Goal: Check status: Check status

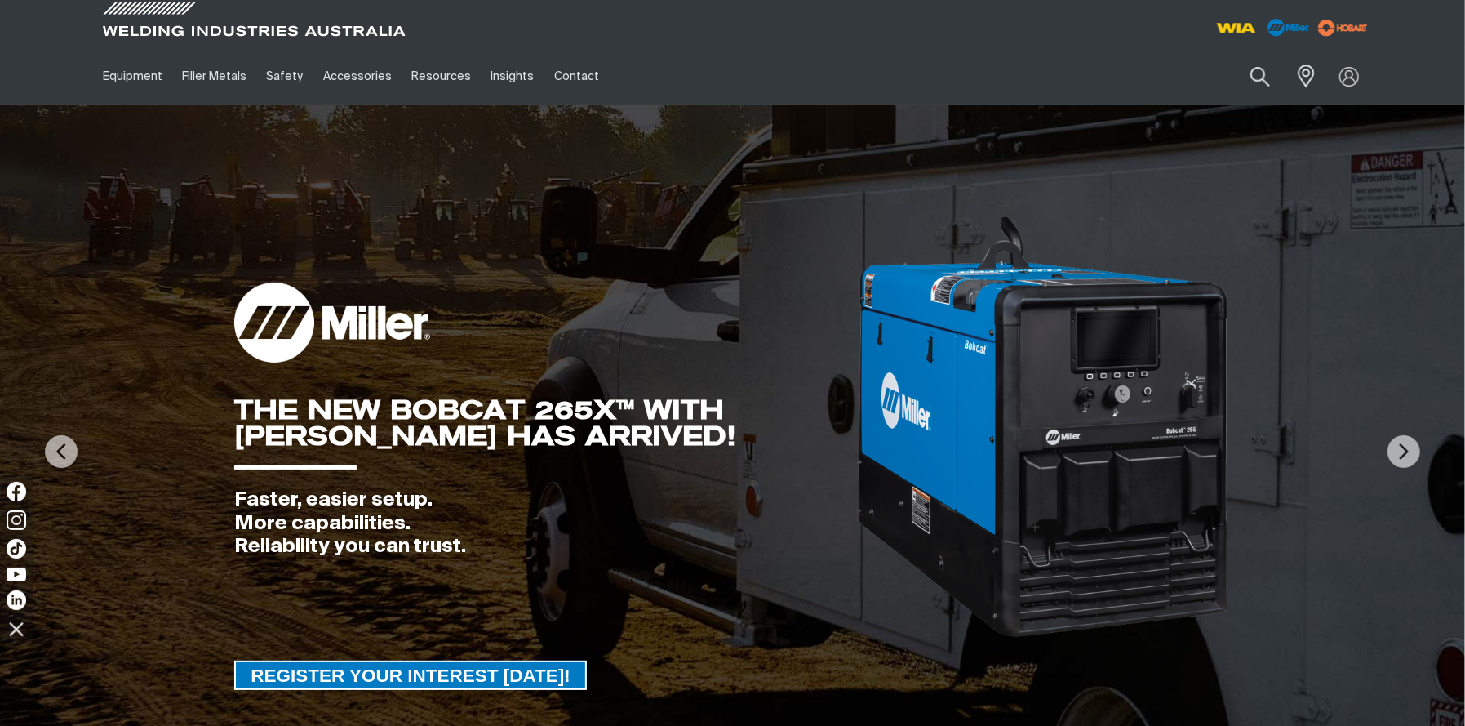
click at [1282, 97] on div "Search When search results are available use up and down arrows to review and e…" at bounding box center [1213, 76] width 320 height 56
click at [1290, 114] on link "Partner Login" at bounding box center [1283, 107] width 180 height 30
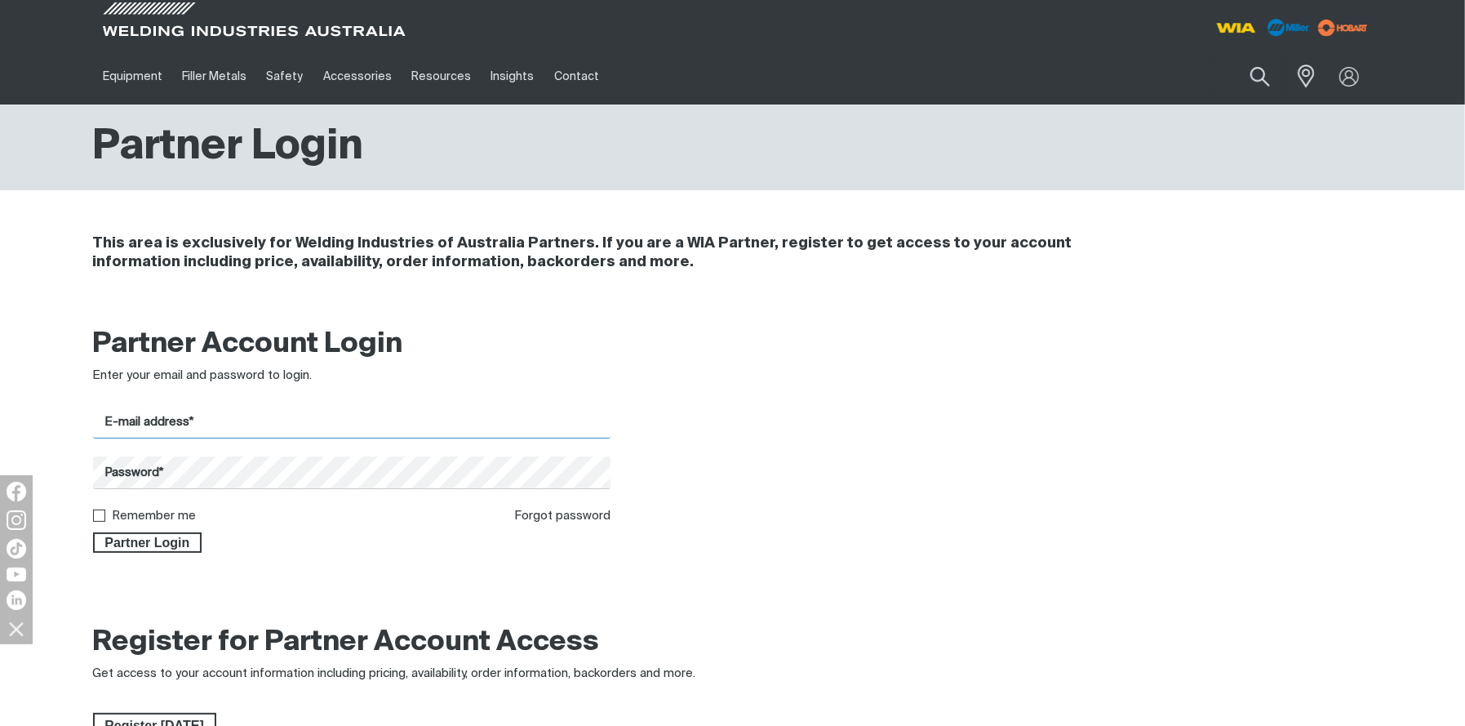
type input "[EMAIL_ADDRESS][DOMAIN_NAME]"
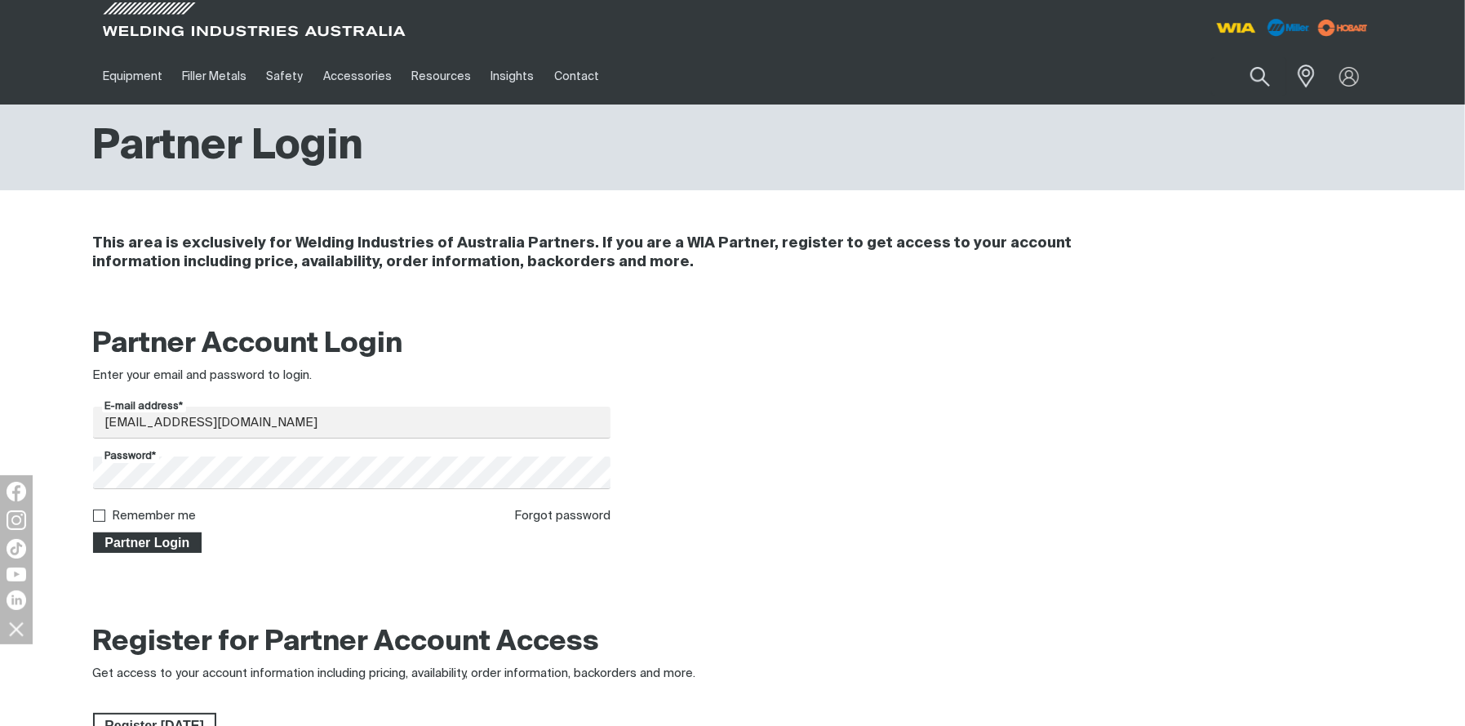
click at [160, 539] on span "Partner Login" at bounding box center [148, 542] width 106 height 21
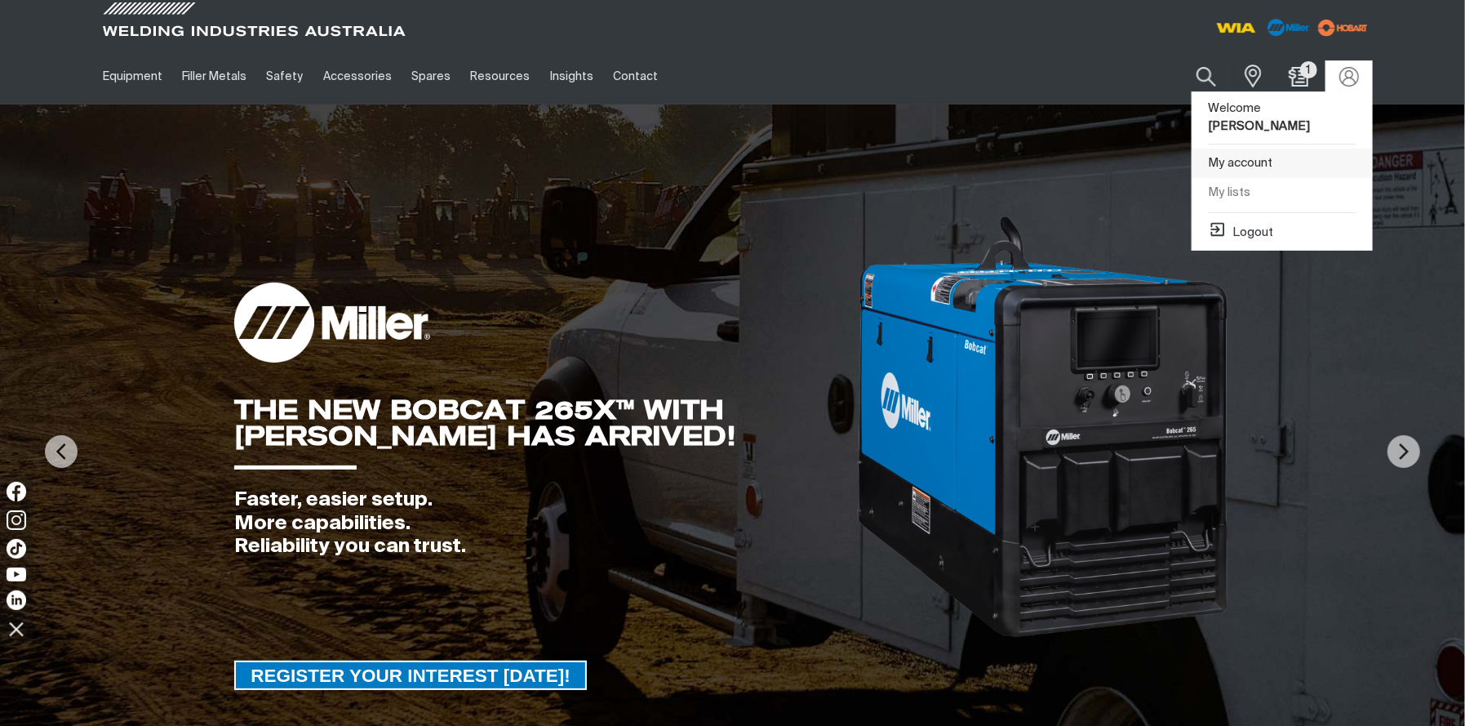
click at [1262, 149] on link "My account" at bounding box center [1283, 164] width 180 height 30
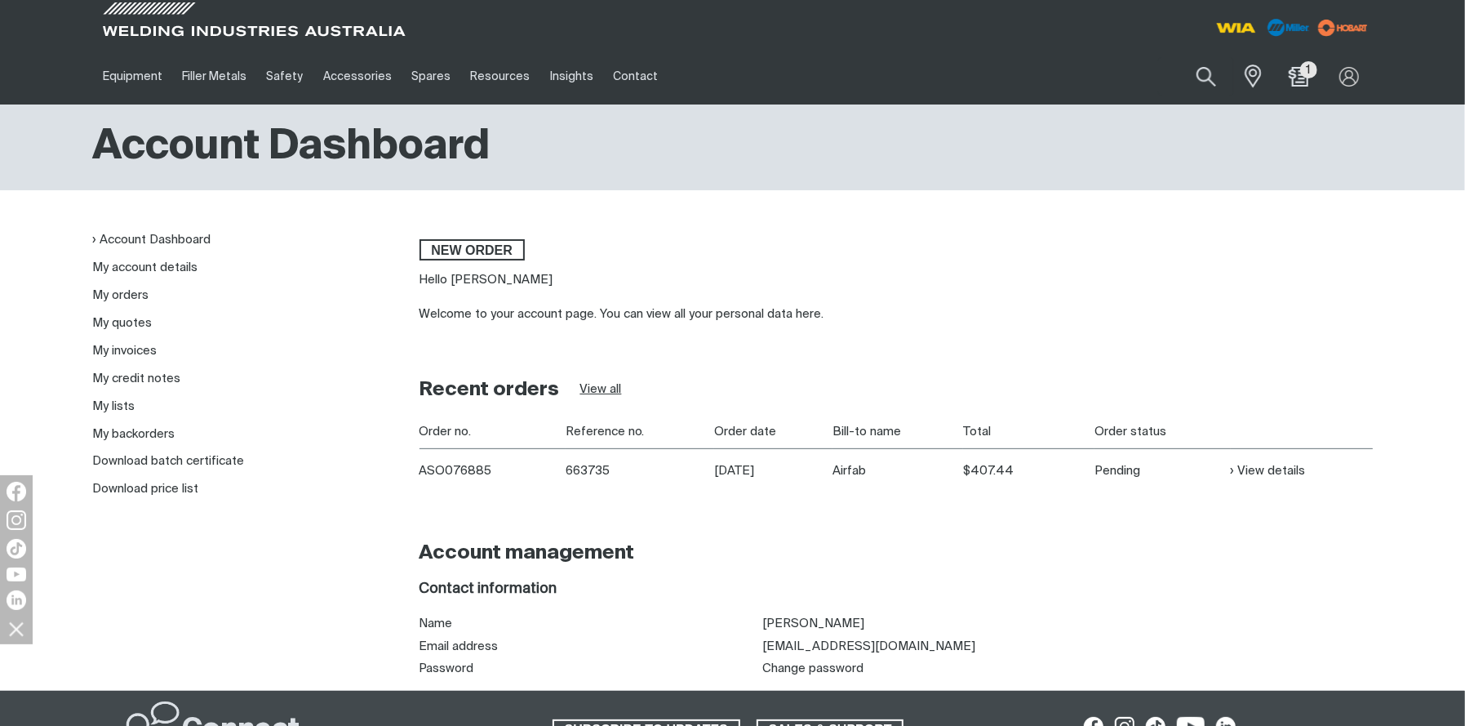
click at [604, 391] on link "View all" at bounding box center [601, 389] width 42 height 19
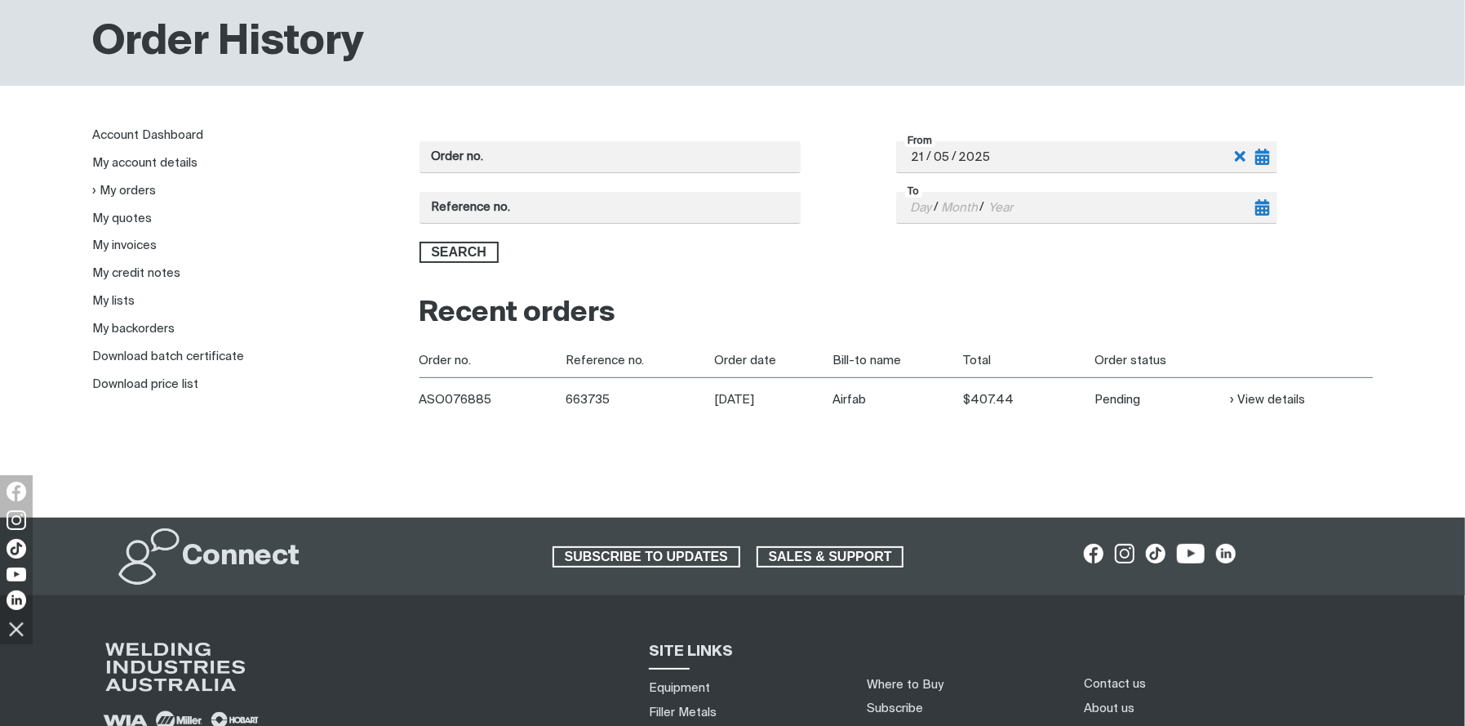
scroll to position [181, 0]
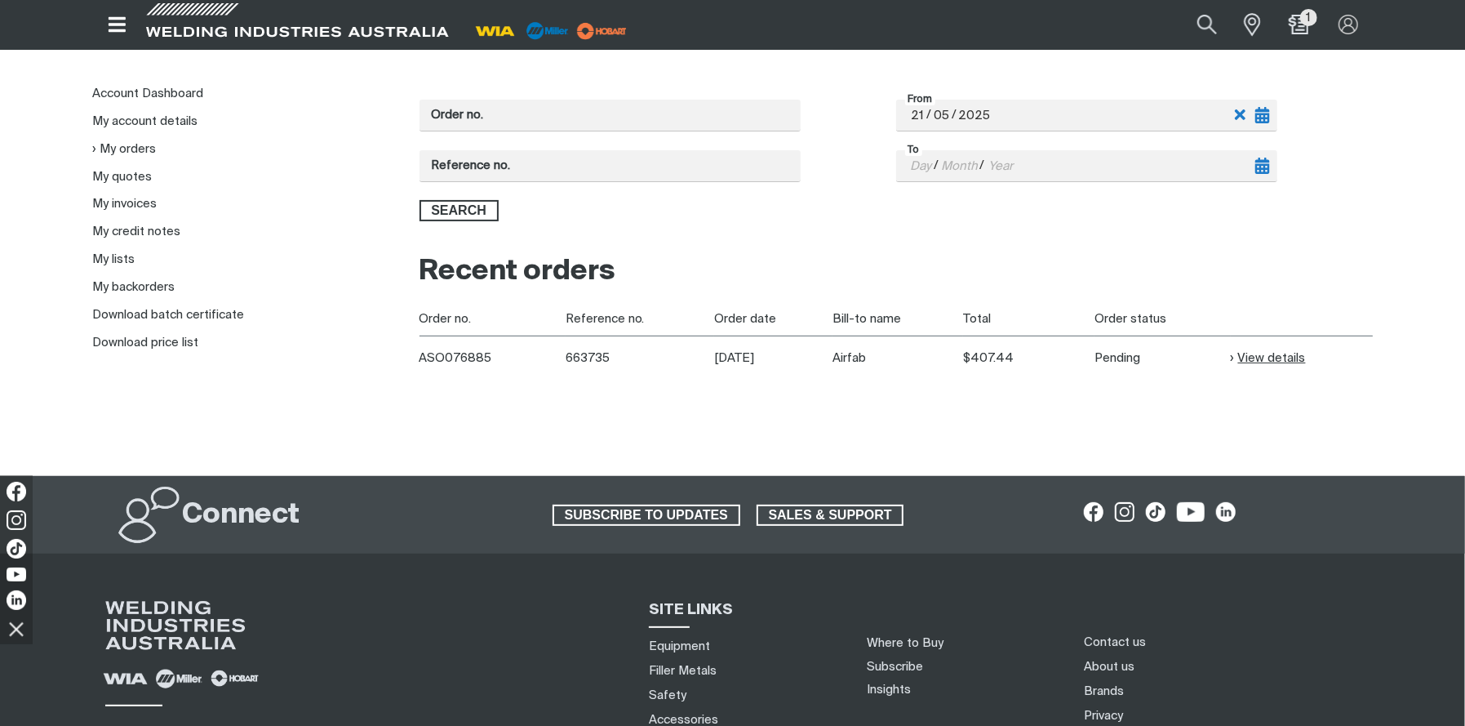
click at [1272, 358] on link "View details" at bounding box center [1268, 358] width 75 height 19
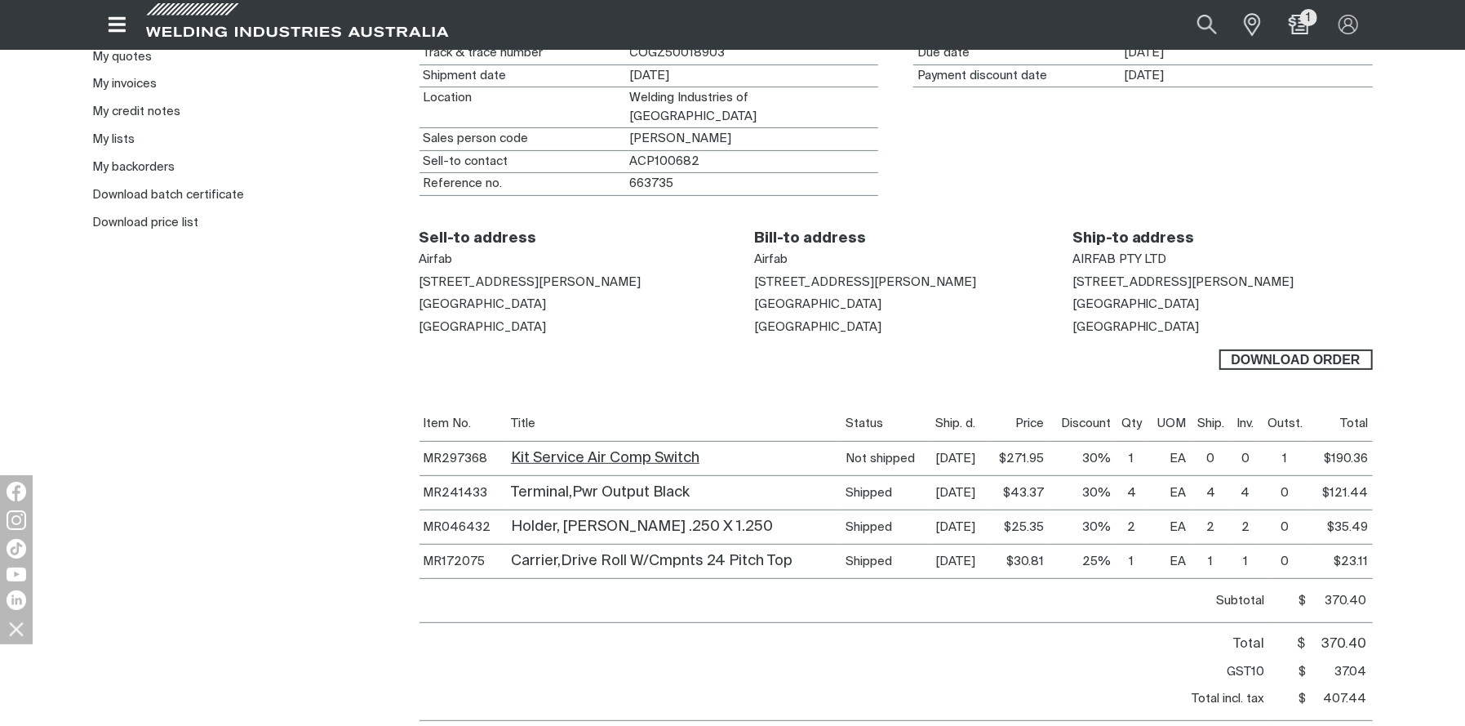
scroll to position [362, 0]
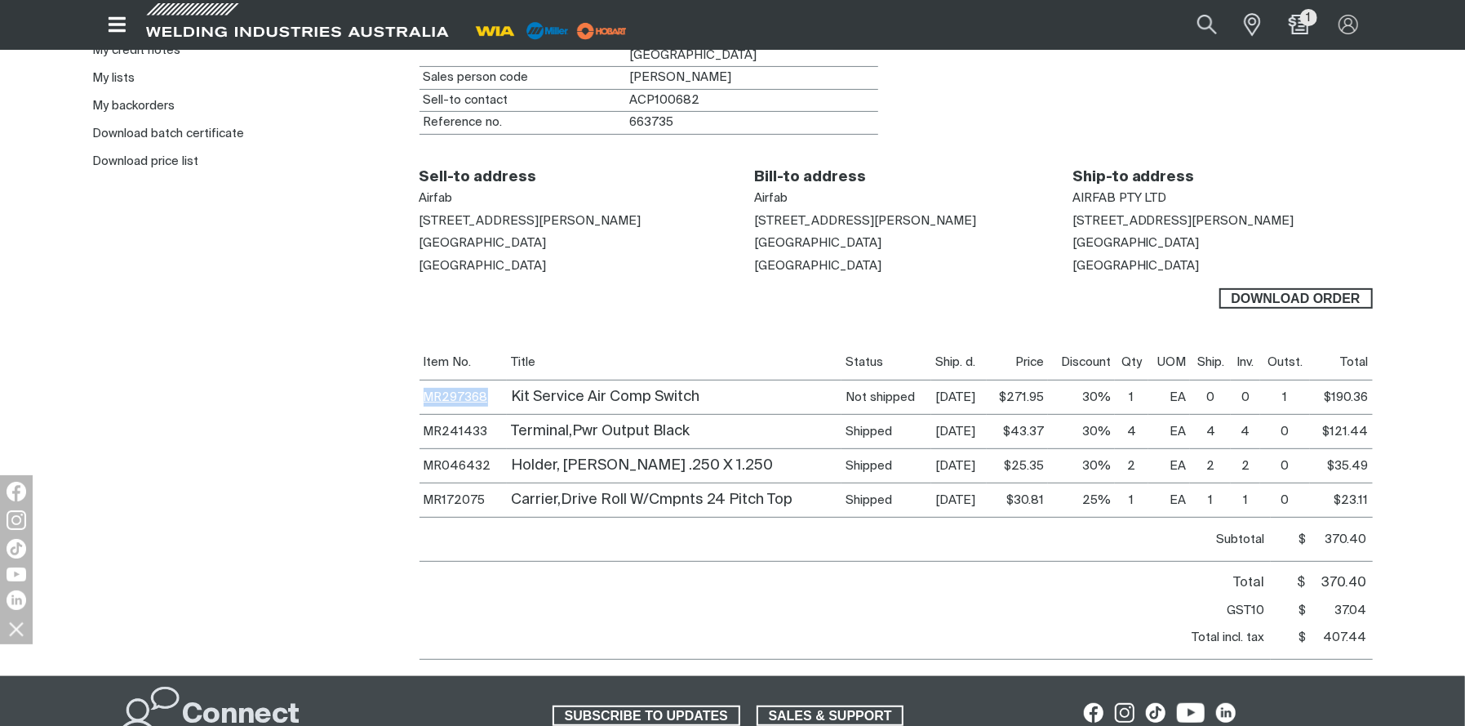
drag, startPoint x: 489, startPoint y: 374, endPoint x: 423, endPoint y: 374, distance: 66.1
click at [423, 380] on td "MR297368" at bounding box center [463, 397] width 87 height 34
copy link "MR297368"
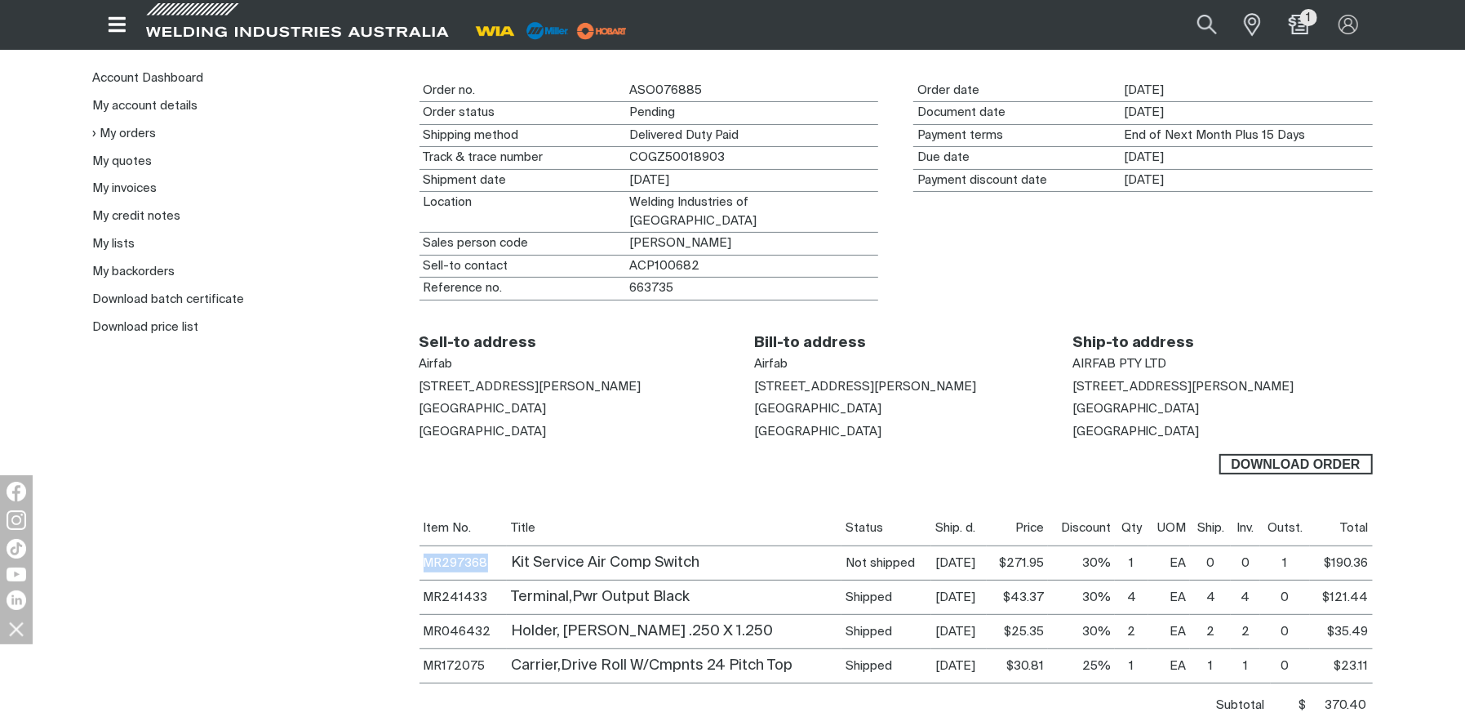
scroll to position [0, 0]
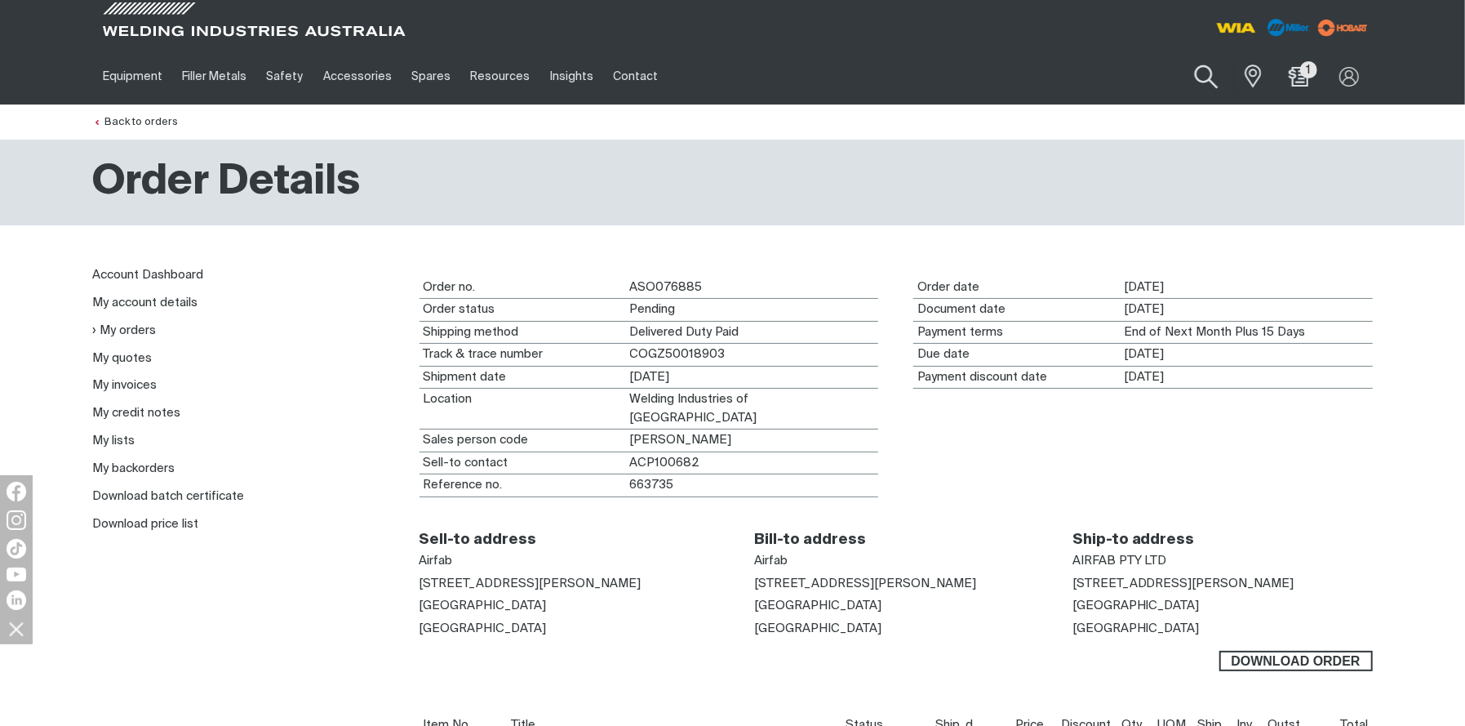
click at [1205, 75] on button "Search products" at bounding box center [1207, 77] width 66 height 47
click at [1124, 81] on input "Search" at bounding box center [1107, 76] width 251 height 37
paste input "MR297368"
type input "MR297368"
click at [1179, 57] on button "Search products" at bounding box center [1207, 76] width 56 height 38
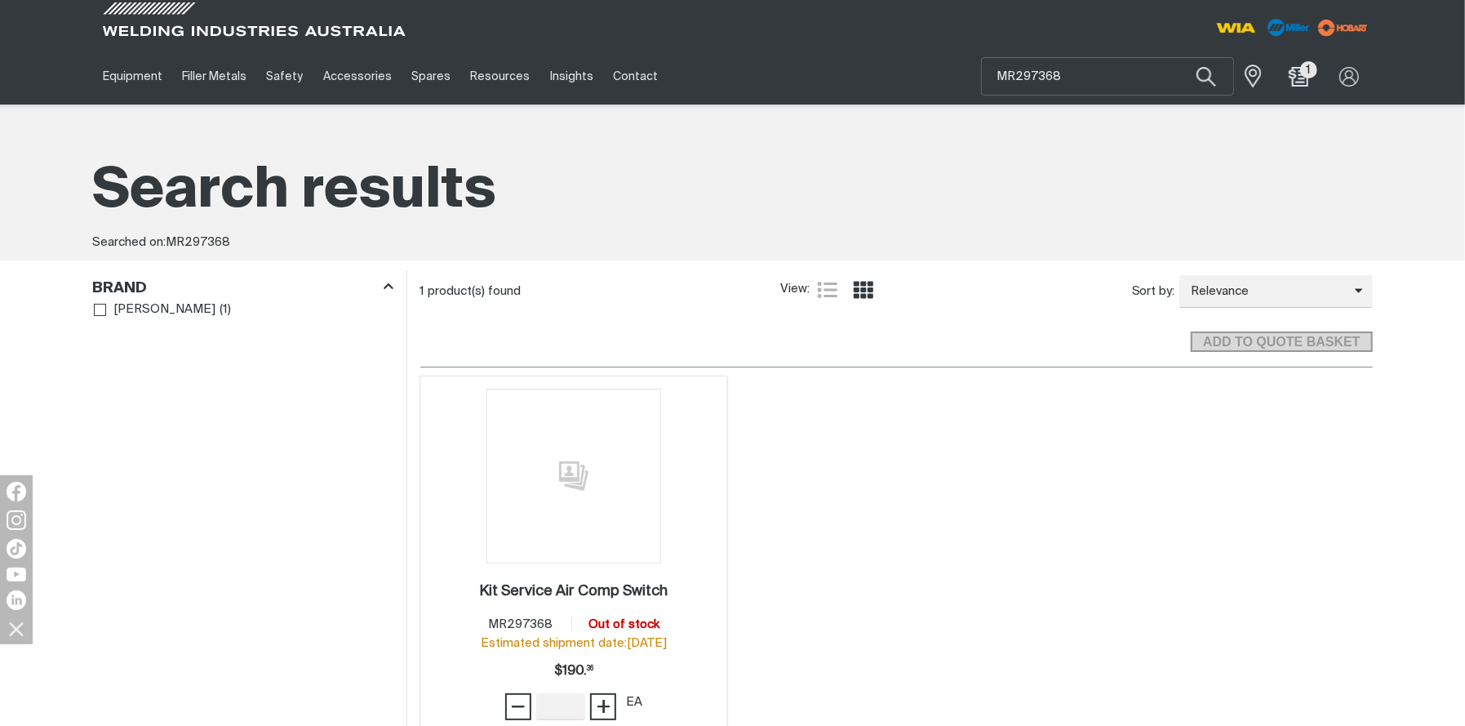
scroll to position [91, 0]
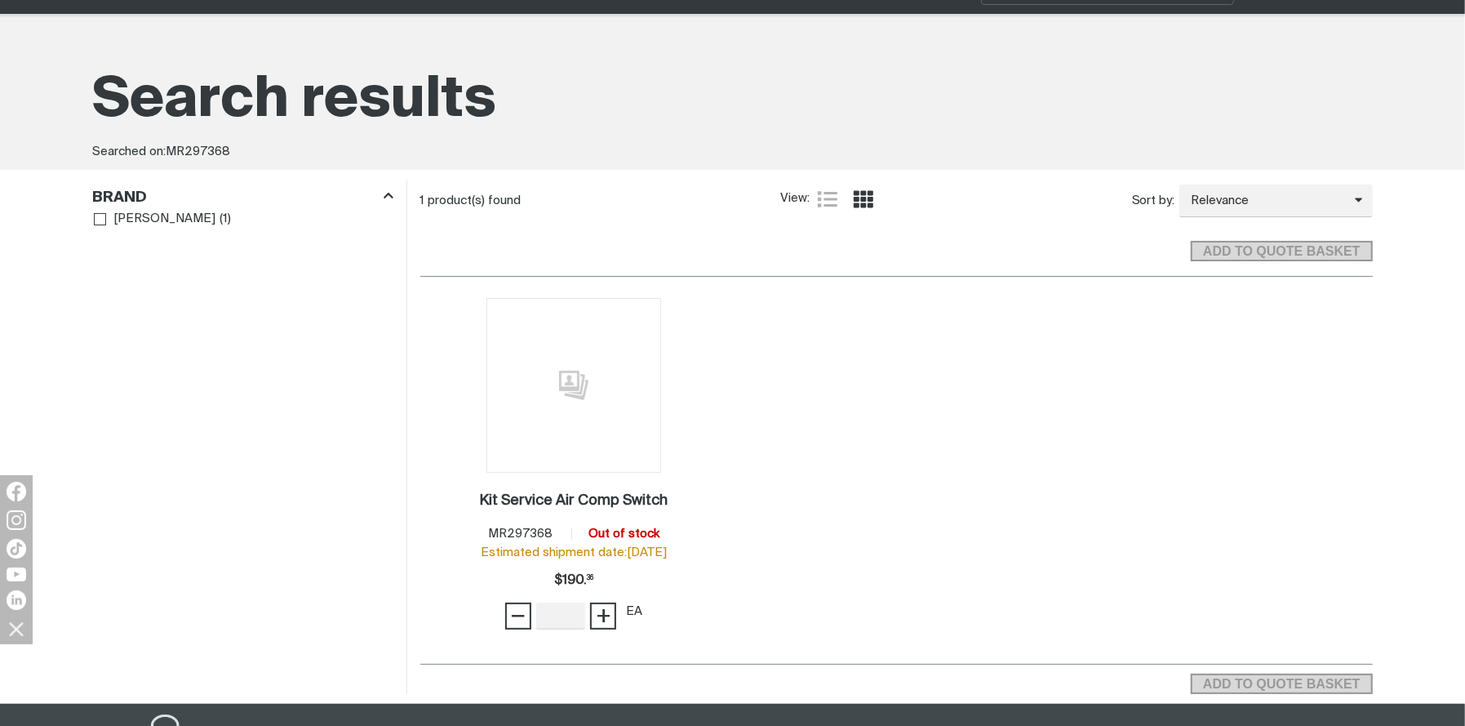
click at [243, 92] on h1 "Search results" at bounding box center [733, 100] width 1280 height 73
